Goal: Communication & Community: Answer question/provide support

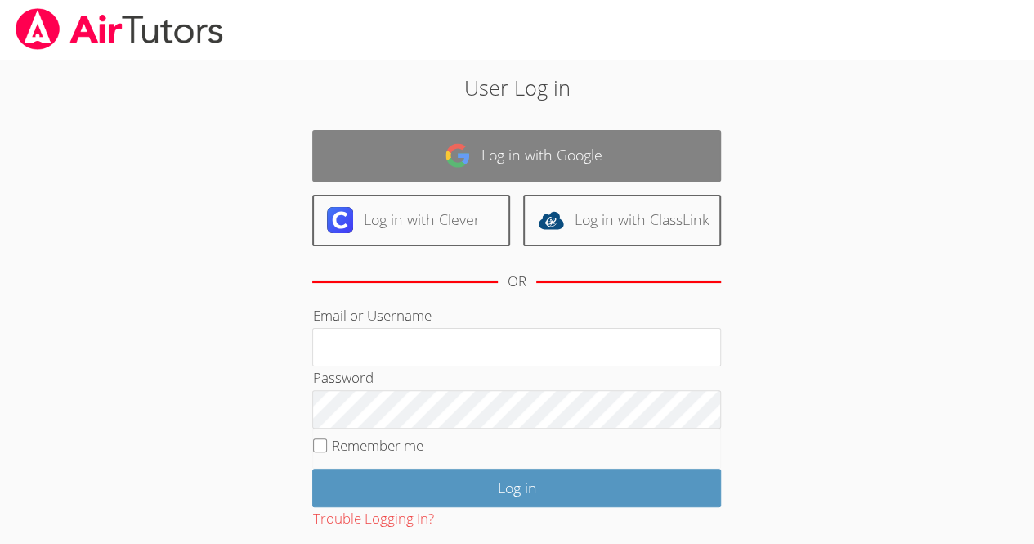
click at [645, 132] on link "Log in with Google" at bounding box center [516, 155] width 409 height 51
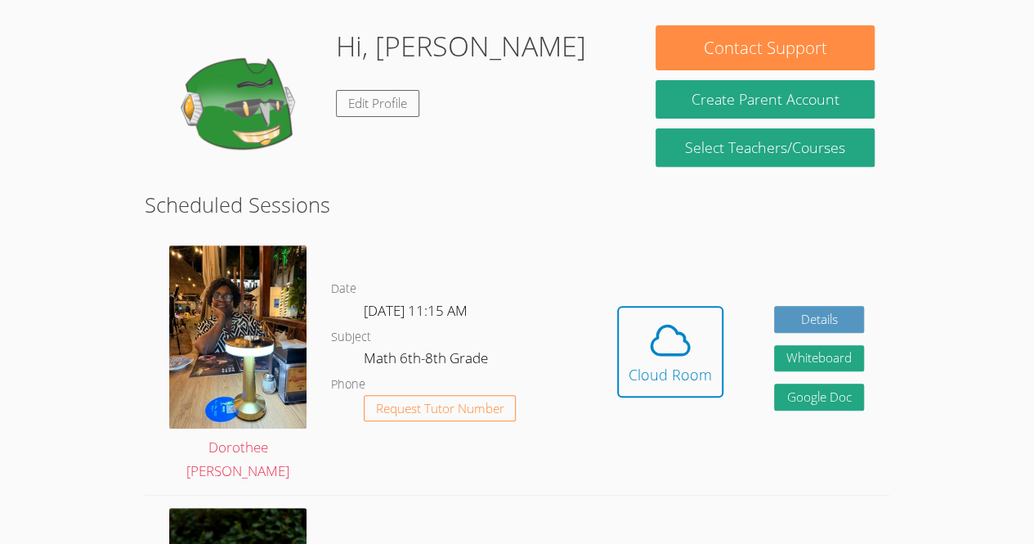
scroll to position [239, 0]
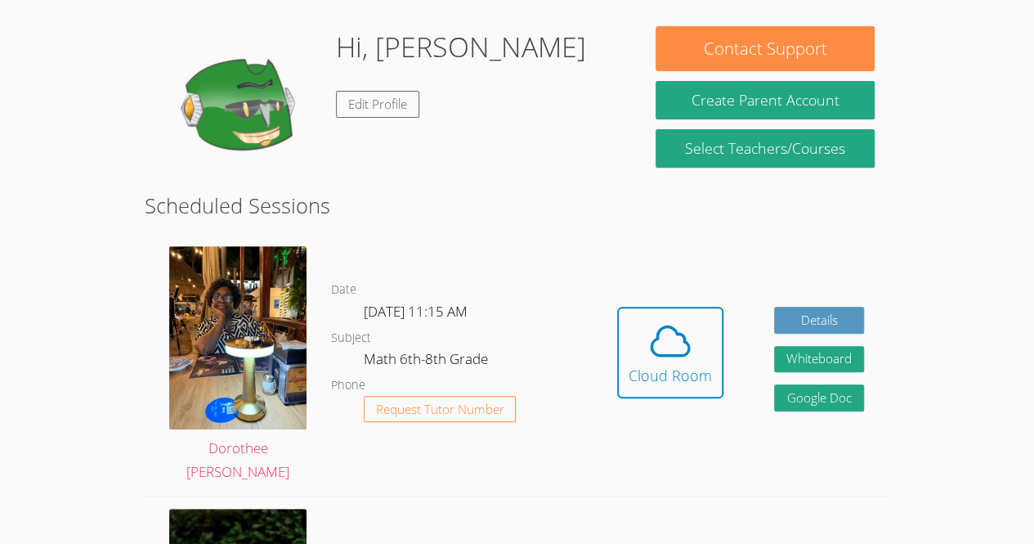
click at [631, 404] on link "Cloud Room" at bounding box center [670, 359] width 106 height 104
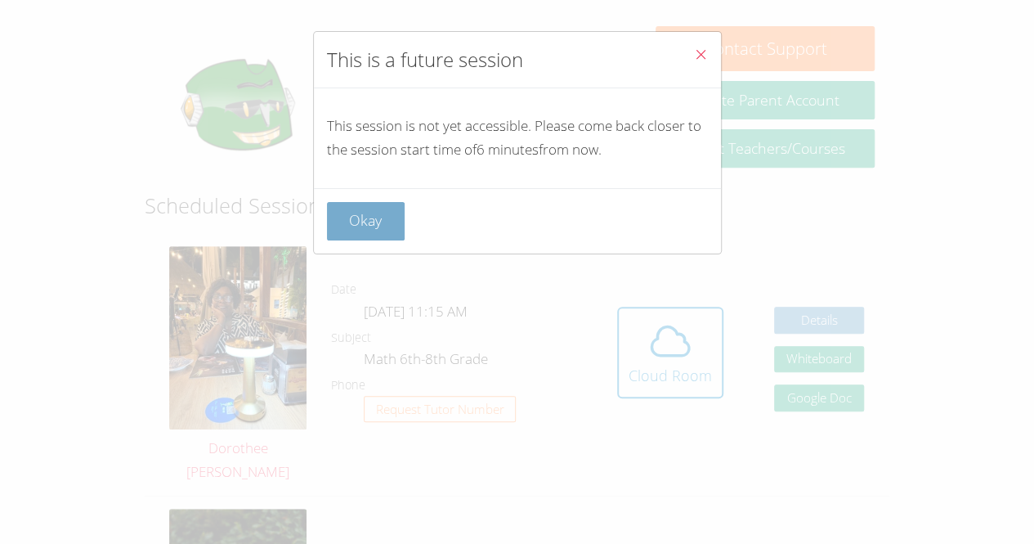
click at [387, 231] on button "Okay" at bounding box center [366, 221] width 78 height 38
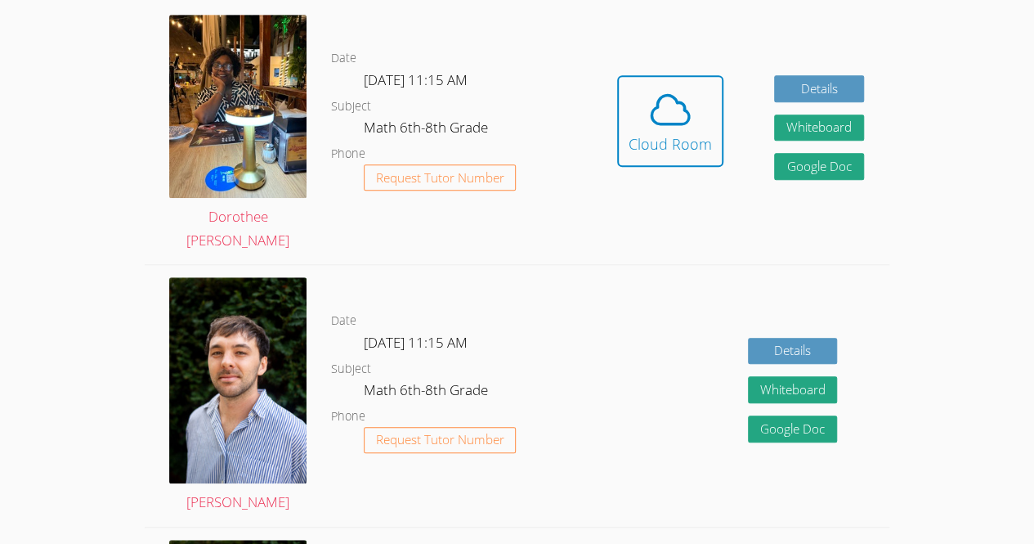
scroll to position [469, 0]
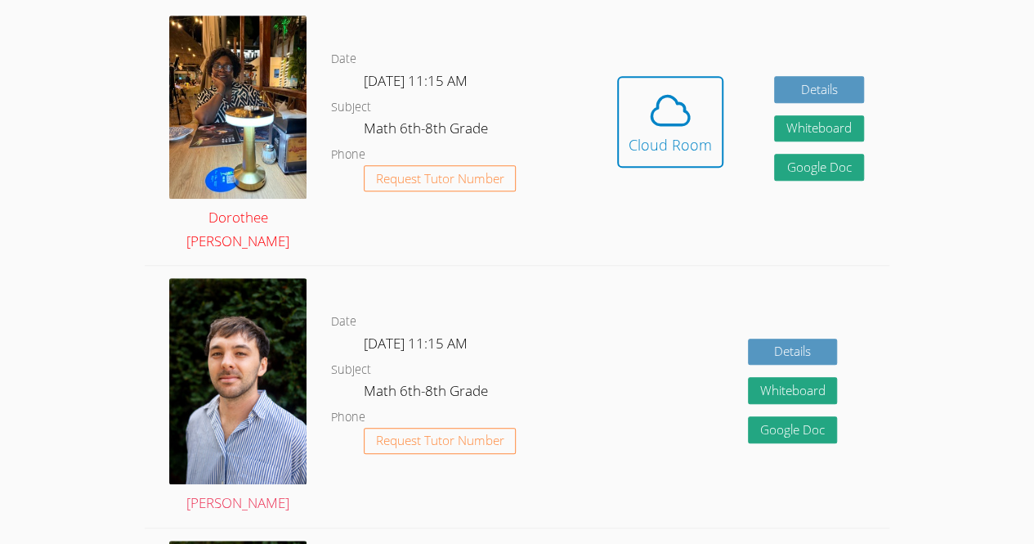
click at [262, 57] on img at bounding box center [237, 107] width 137 height 183
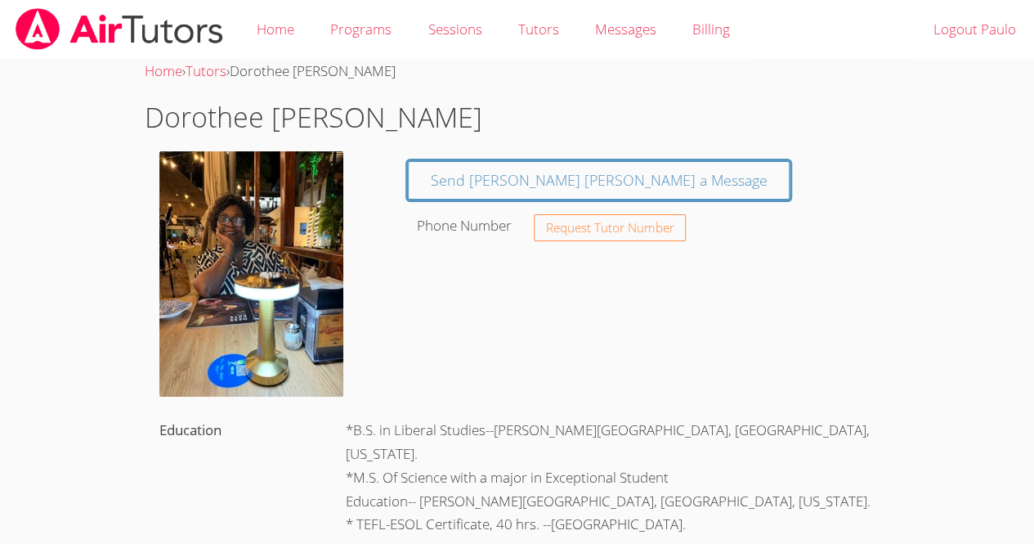
click at [276, 191] on img at bounding box center [251, 273] width 184 height 245
click at [131, 41] on img at bounding box center [119, 29] width 211 height 42
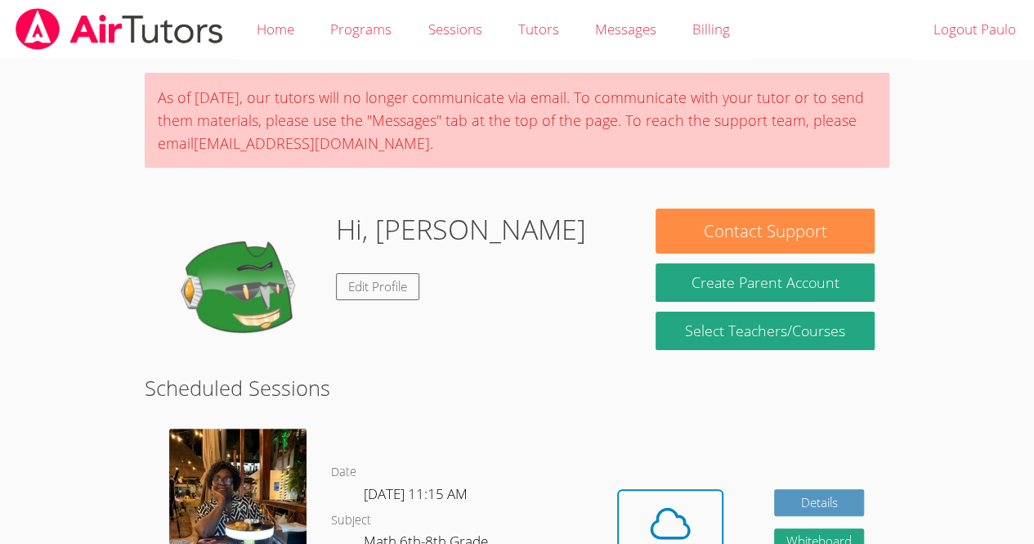
click at [23, 385] on body "Home Programs Sessions Tutors Messages Billing Logout Paulo As of Saturday, Mar…" at bounding box center [517, 272] width 1034 height 544
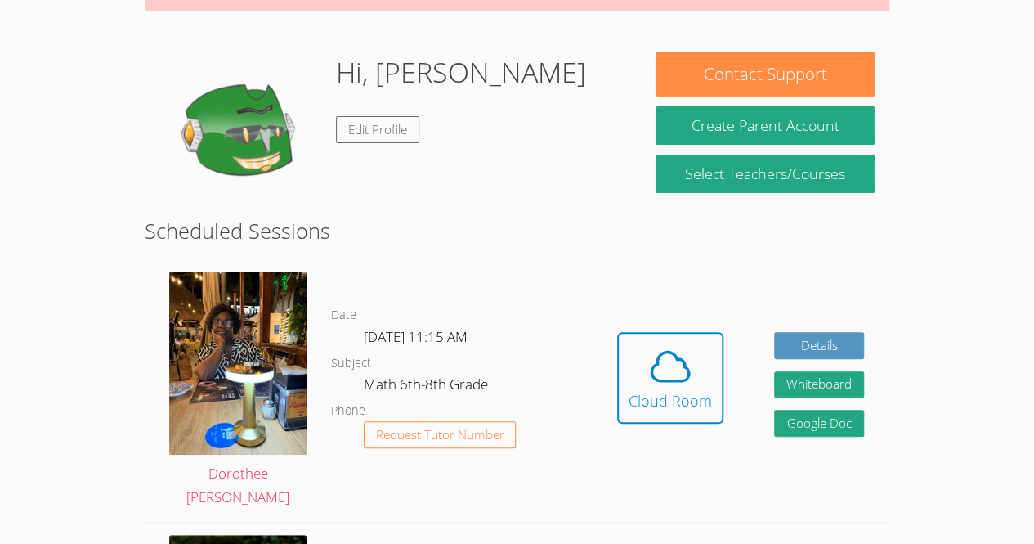
scroll to position [168, 0]
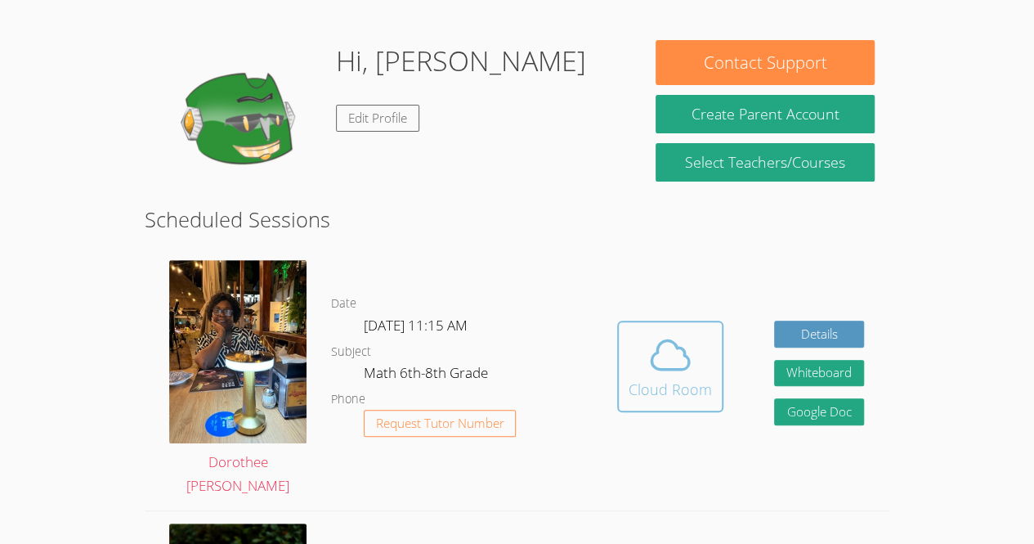
click at [641, 376] on span at bounding box center [670, 355] width 83 height 46
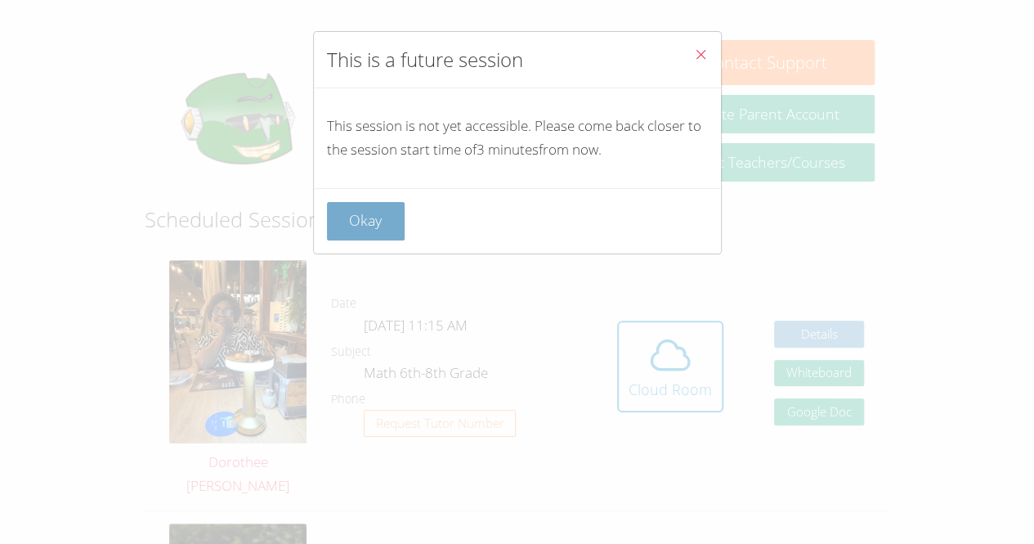
click at [369, 202] on button "Okay" at bounding box center [366, 221] width 78 height 38
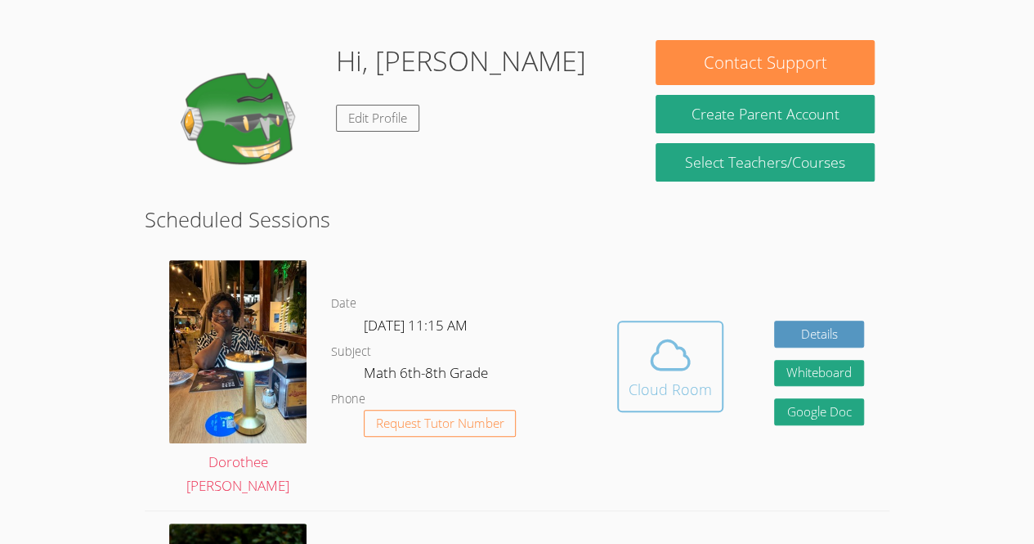
click at [660, 403] on button "Cloud Room" at bounding box center [670, 366] width 106 height 92
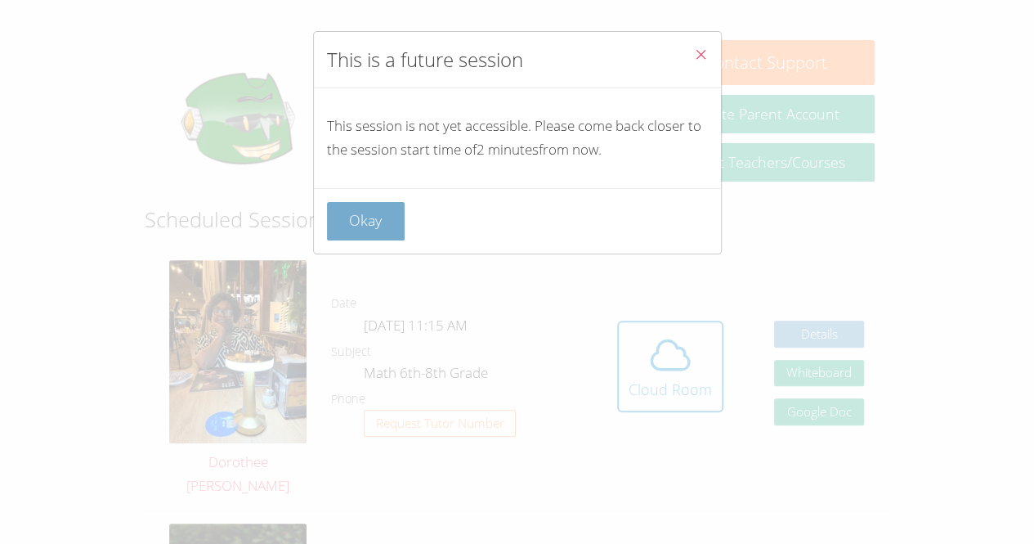
click at [371, 223] on button "Okay" at bounding box center [366, 221] width 78 height 38
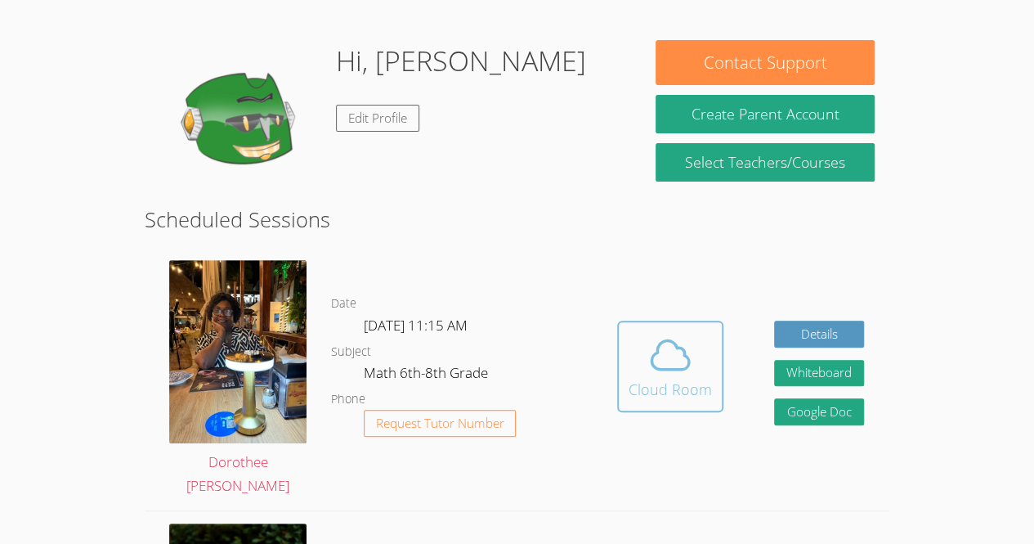
click at [647, 387] on div "Cloud Room" at bounding box center [670, 389] width 83 height 23
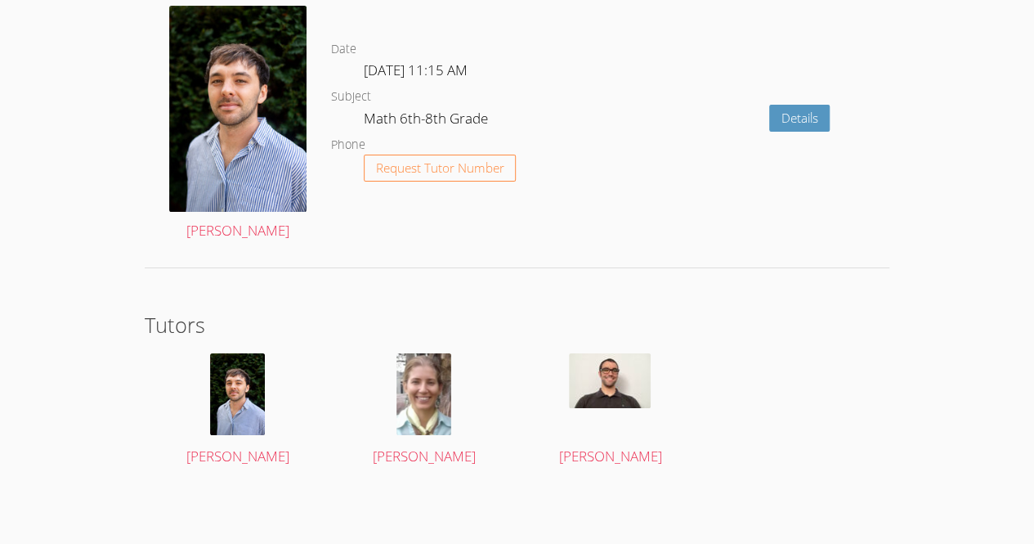
scroll to position [2983, 0]
click at [610, 372] on img at bounding box center [610, 380] width 82 height 55
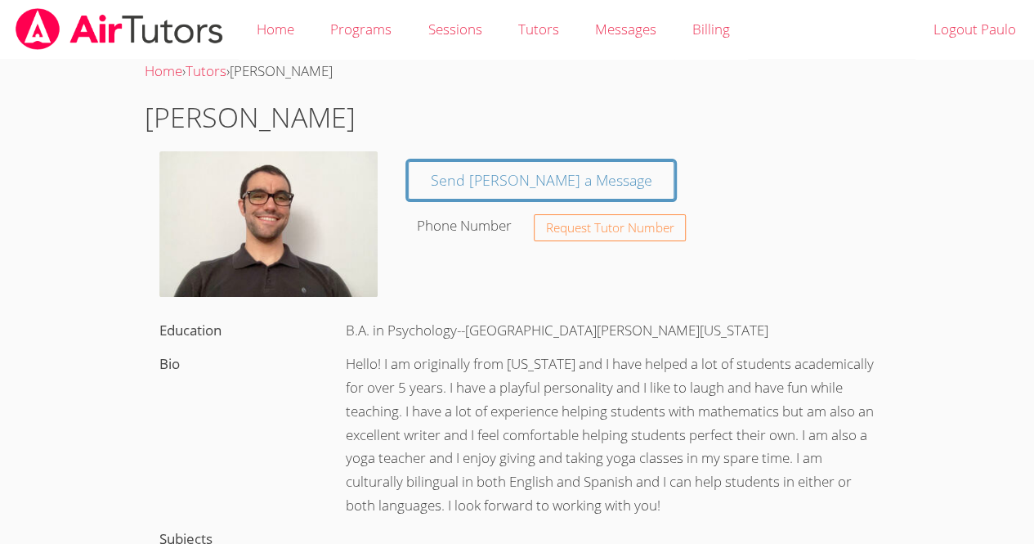
click at [138, 56] on link at bounding box center [119, 29] width 239 height 59
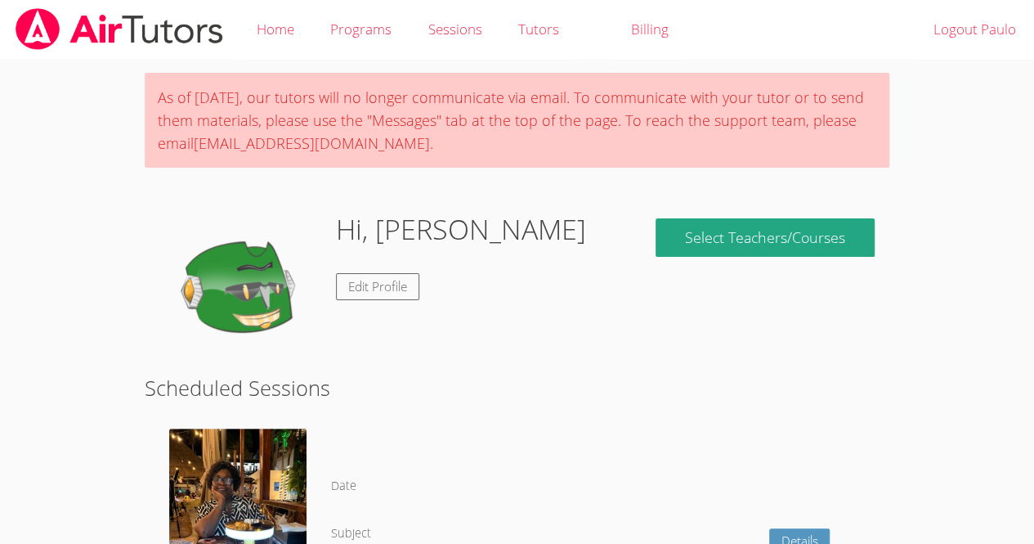
click at [141, 38] on img at bounding box center [119, 29] width 211 height 42
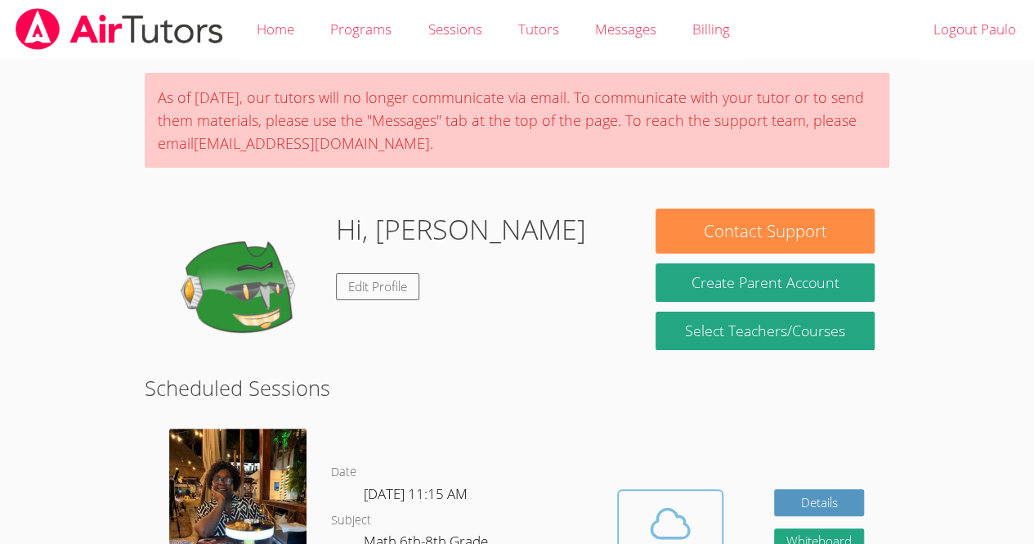
click at [642, 512] on span at bounding box center [670, 523] width 83 height 46
click at [656, 511] on icon at bounding box center [670, 523] width 46 height 46
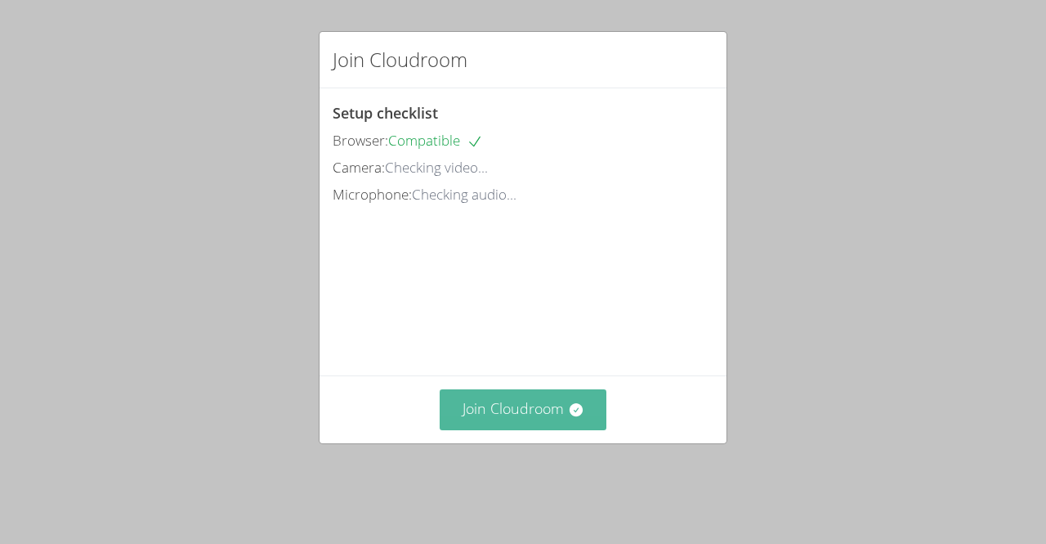
click at [522, 429] on button "Join Cloudroom" at bounding box center [524, 409] width 168 height 40
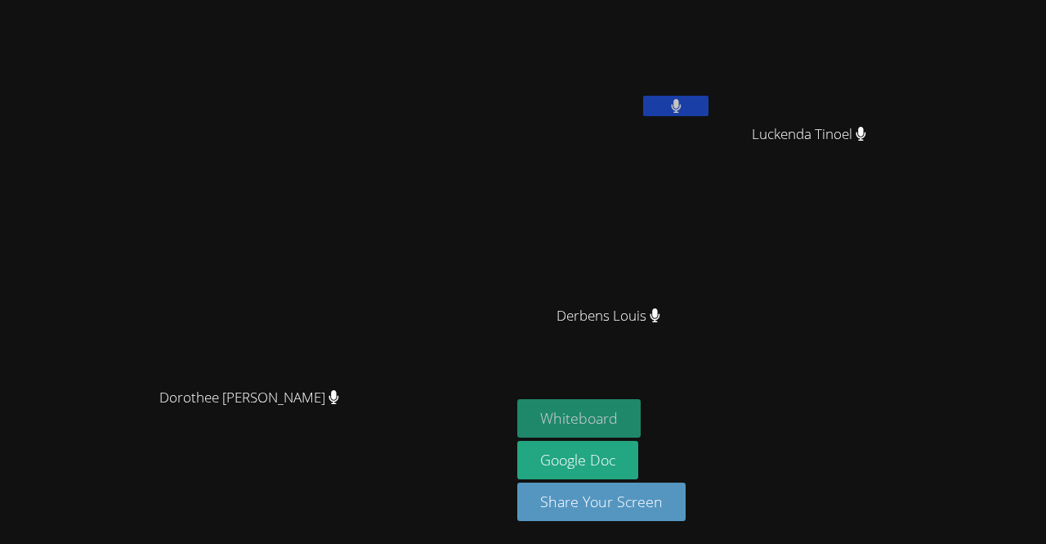
click at [641, 428] on button "Whiteboard" at bounding box center [578, 418] width 123 height 38
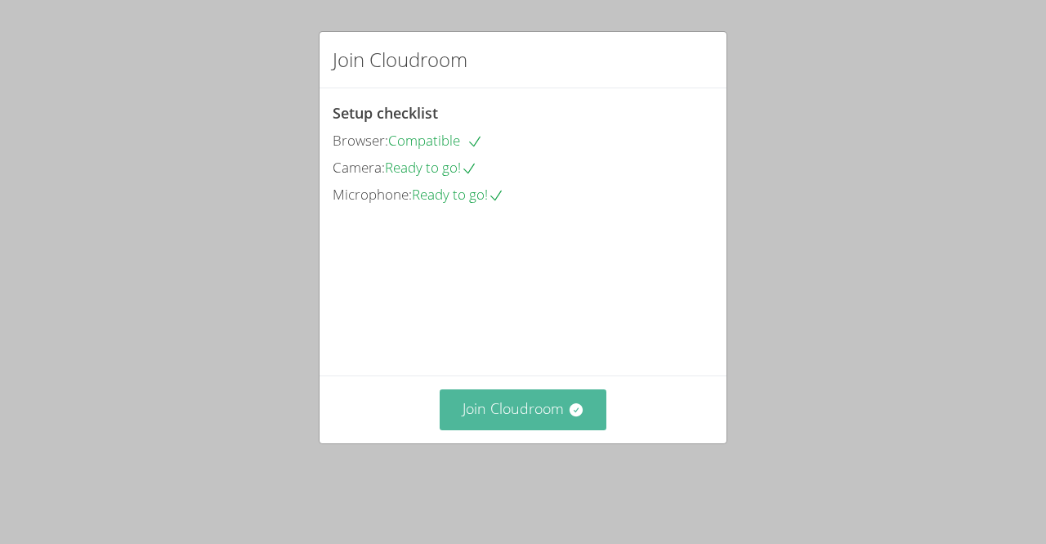
click at [513, 429] on button "Join Cloudroom" at bounding box center [524, 409] width 168 height 40
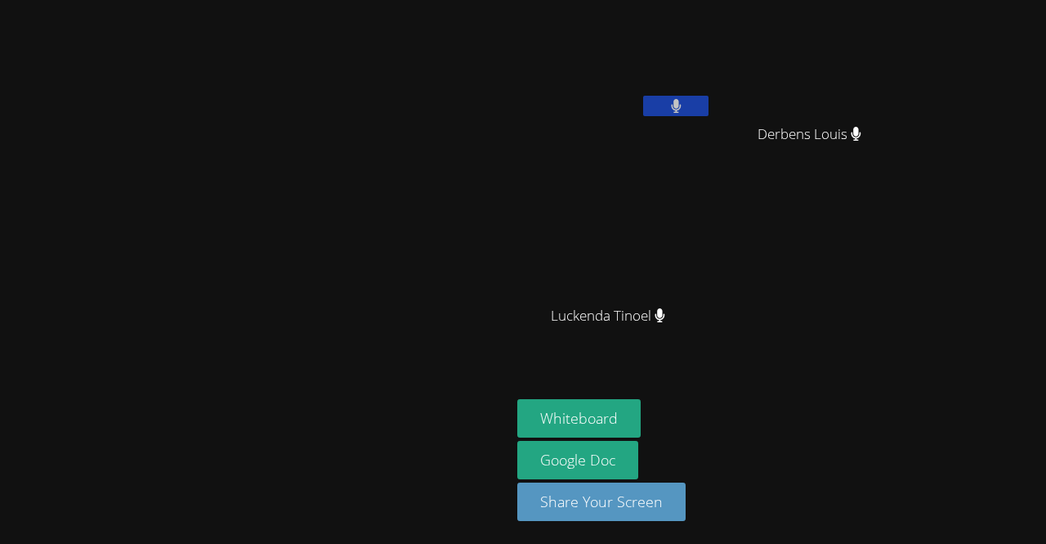
click at [709, 105] on button at bounding box center [675, 106] width 65 height 20
click at [709, 109] on button at bounding box center [675, 106] width 65 height 20
click at [709, 103] on button at bounding box center [675, 106] width 65 height 20
click at [504, 15] on div "Dorothee [PERSON_NAME]" at bounding box center [256, 272] width 498 height 531
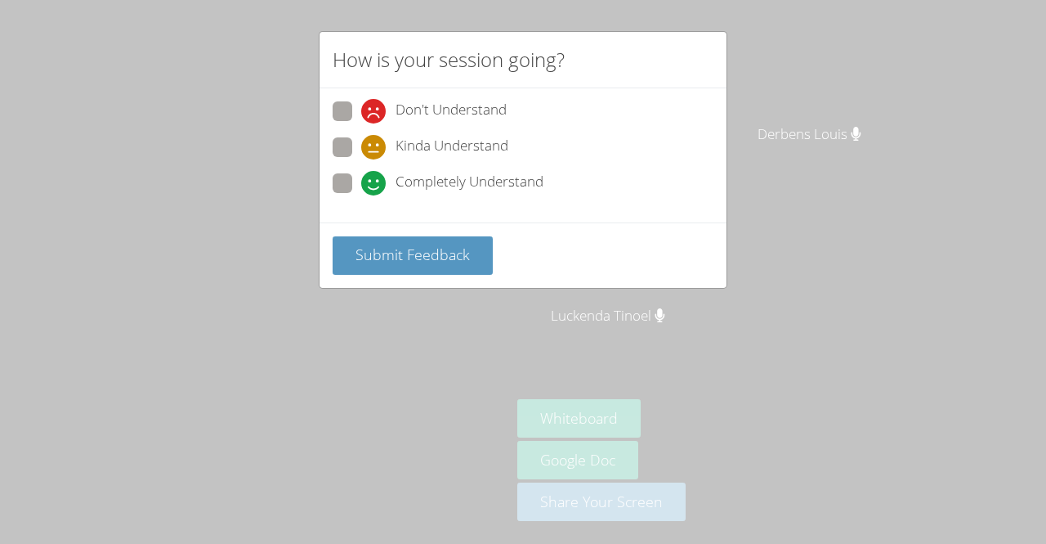
click at [361, 195] on span at bounding box center [361, 195] width 0 height 0
click at [361, 181] on input "Completely Understand" at bounding box center [368, 180] width 14 height 14
radio input "true"
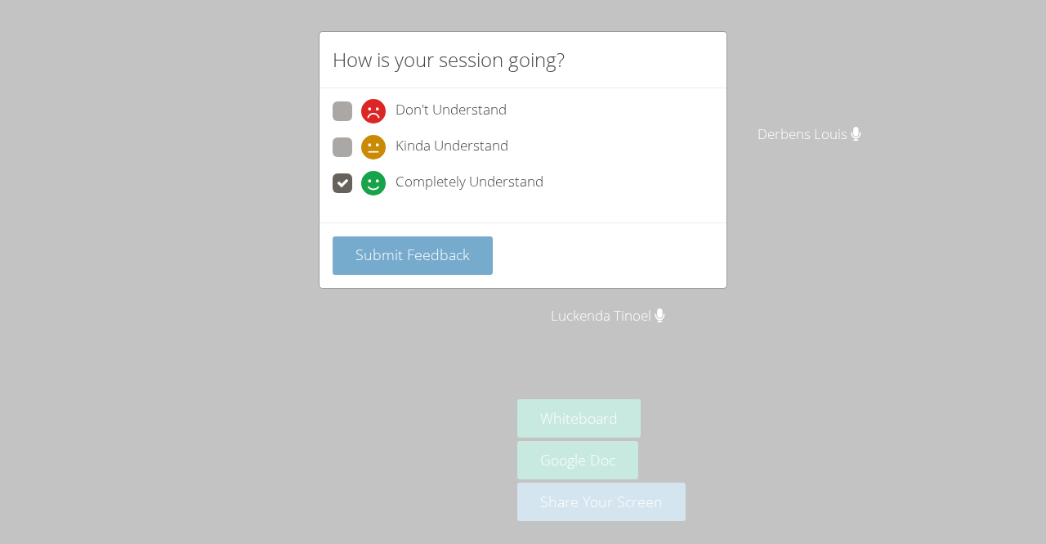
click at [352, 262] on button "Submit Feedback" at bounding box center [413, 255] width 160 height 38
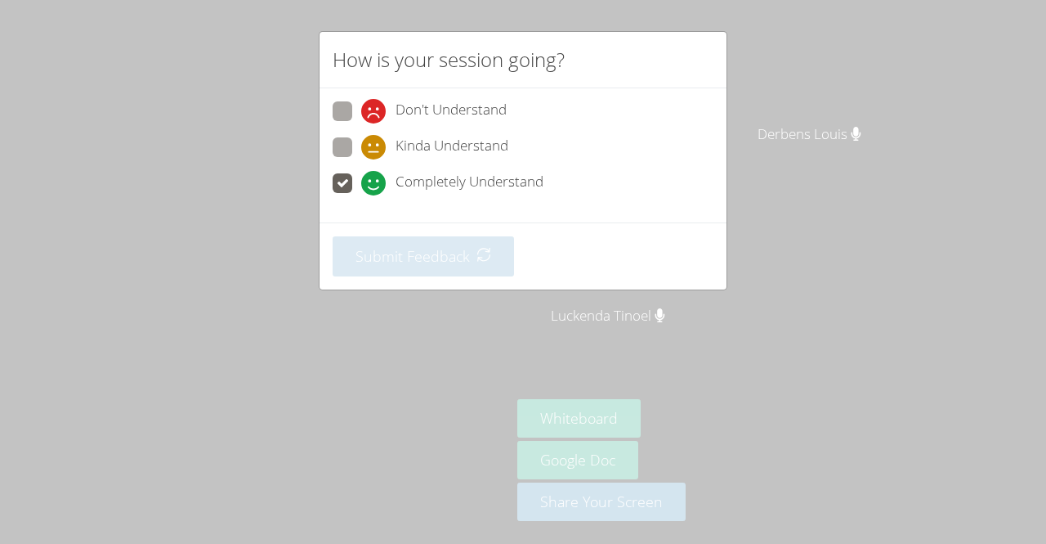
click at [280, 309] on div "How is your session going? Don't Understand Kinda Understand Completely Underst…" at bounding box center [523, 272] width 1046 height 544
drag, startPoint x: 280, startPoint y: 309, endPoint x: 131, endPoint y: 289, distance: 150.9
click at [131, 289] on div "How is your session going? Don't Understand Kinda Understand Completely Underst…" at bounding box center [523, 272] width 1046 height 544
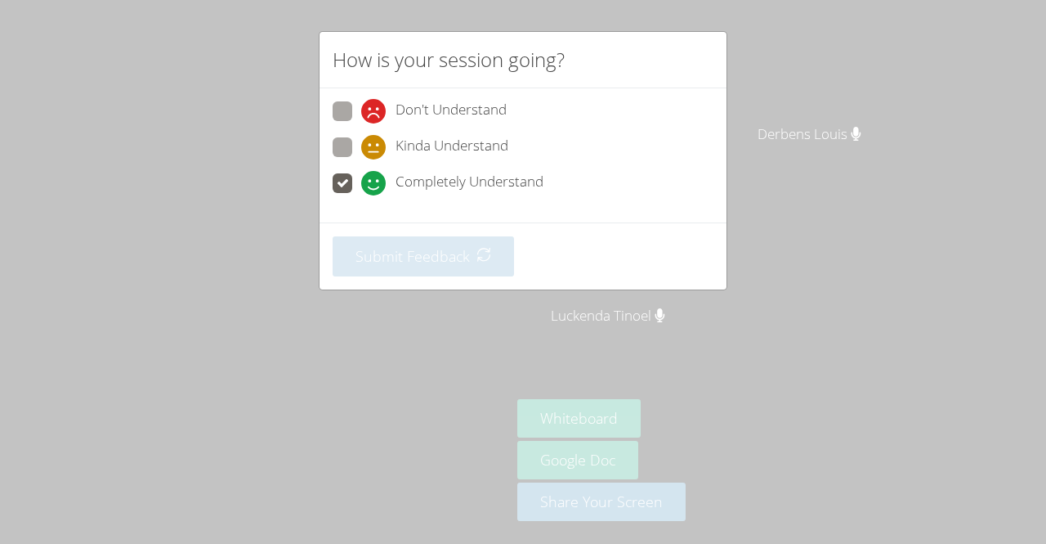
drag, startPoint x: 131, startPoint y: 289, endPoint x: 56, endPoint y: 305, distance: 76.8
click at [56, 305] on div "How is your session going? Don't Understand Kinda Understand Completely Underst…" at bounding box center [523, 272] width 1046 height 544
click at [56, 308] on div "How is your session going? Don't Understand Kinda Understand Completely Underst…" at bounding box center [523, 272] width 1046 height 544
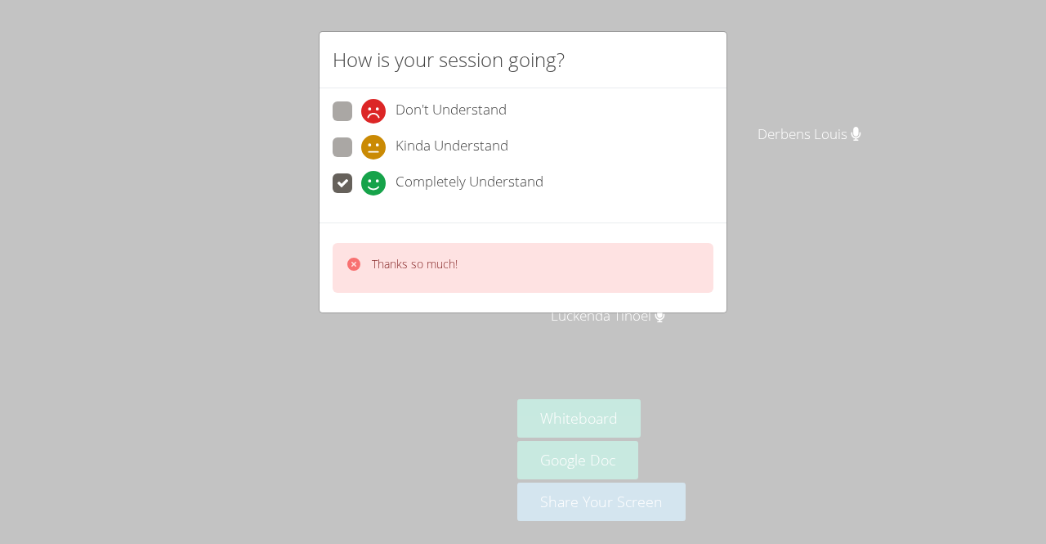
click at [56, 308] on div "How is your session going? Don't Understand Kinda Understand Completely Underst…" at bounding box center [523, 272] width 1046 height 544
click at [195, 359] on div "How is your session going? Don't Understand Kinda Understand Completely Underst…" at bounding box center [523, 272] width 1046 height 544
click at [394, 486] on div "How is your session going? Don't Understand Kinda Understand Completely Underst…" at bounding box center [523, 272] width 1046 height 544
click at [361, 387] on div "How is your session going? Don't Understand Kinda Understand Completely Underst…" at bounding box center [523, 272] width 1046 height 544
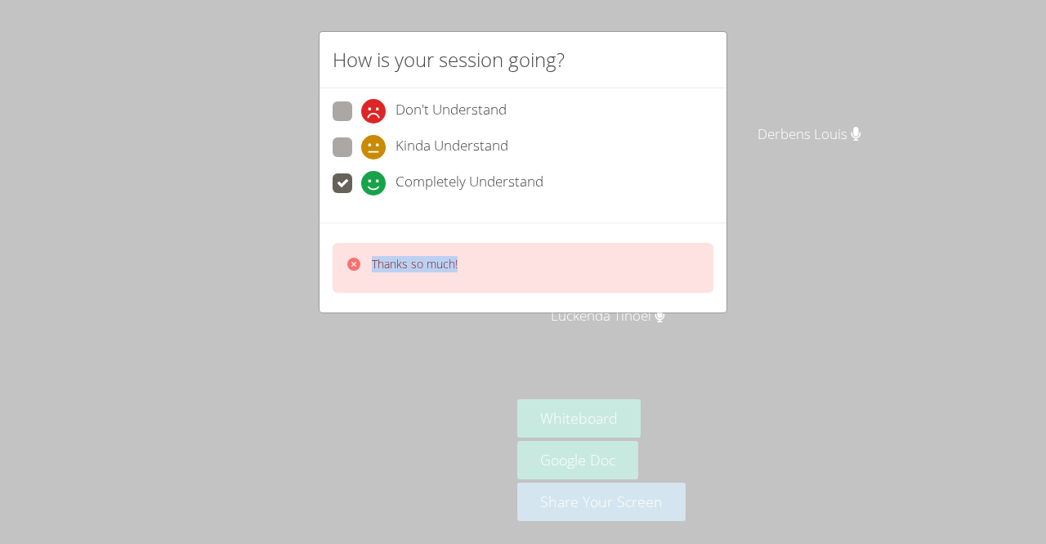
click at [361, 387] on div "How is your session going? Don't Understand Kinda Understand Completely Underst…" at bounding box center [523, 272] width 1046 height 544
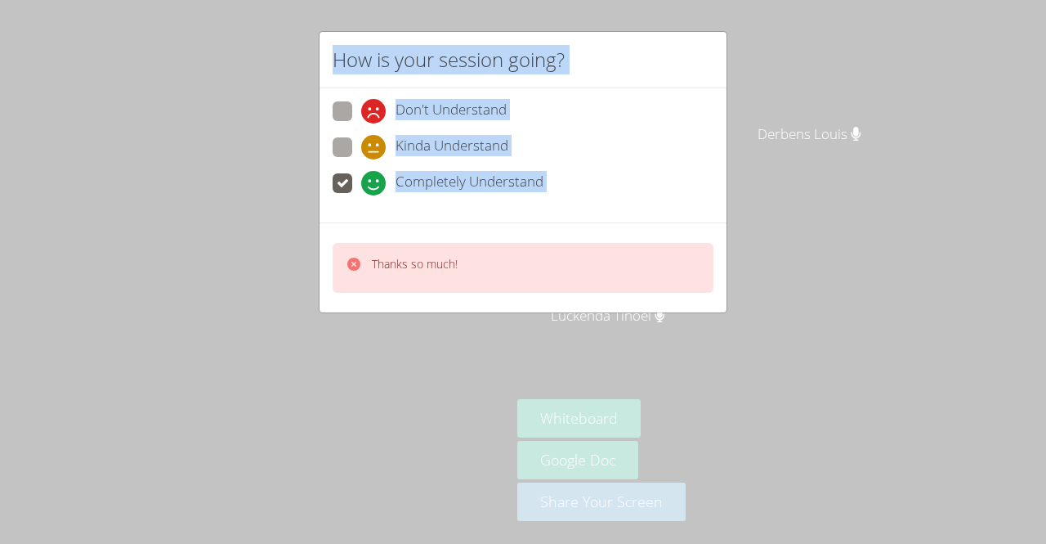
click at [361, 387] on div "How is your session going? Don't Understand Kinda Understand Completely Underst…" at bounding box center [523, 272] width 1046 height 544
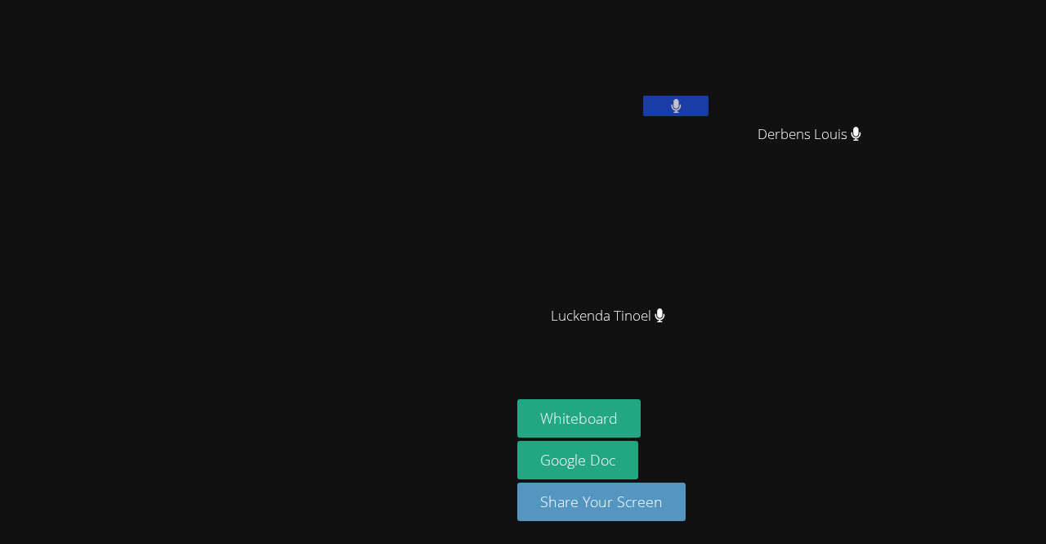
click at [209, 379] on video at bounding box center [255, 239] width 245 height 280
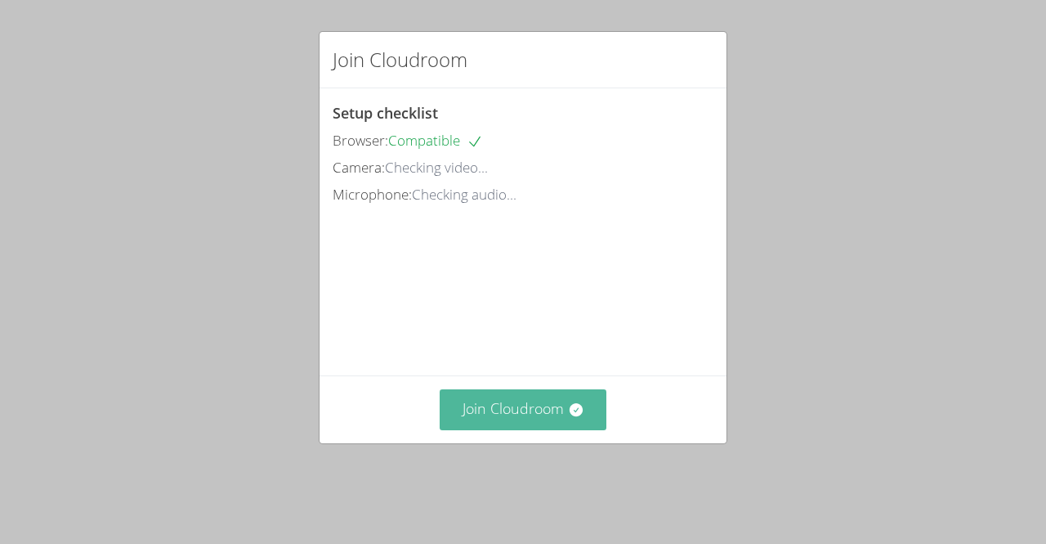
click at [520, 343] on video at bounding box center [455, 281] width 245 height 123
click at [507, 429] on button "Join Cloudroom" at bounding box center [524, 409] width 168 height 40
